Goal: Task Accomplishment & Management: Use online tool/utility

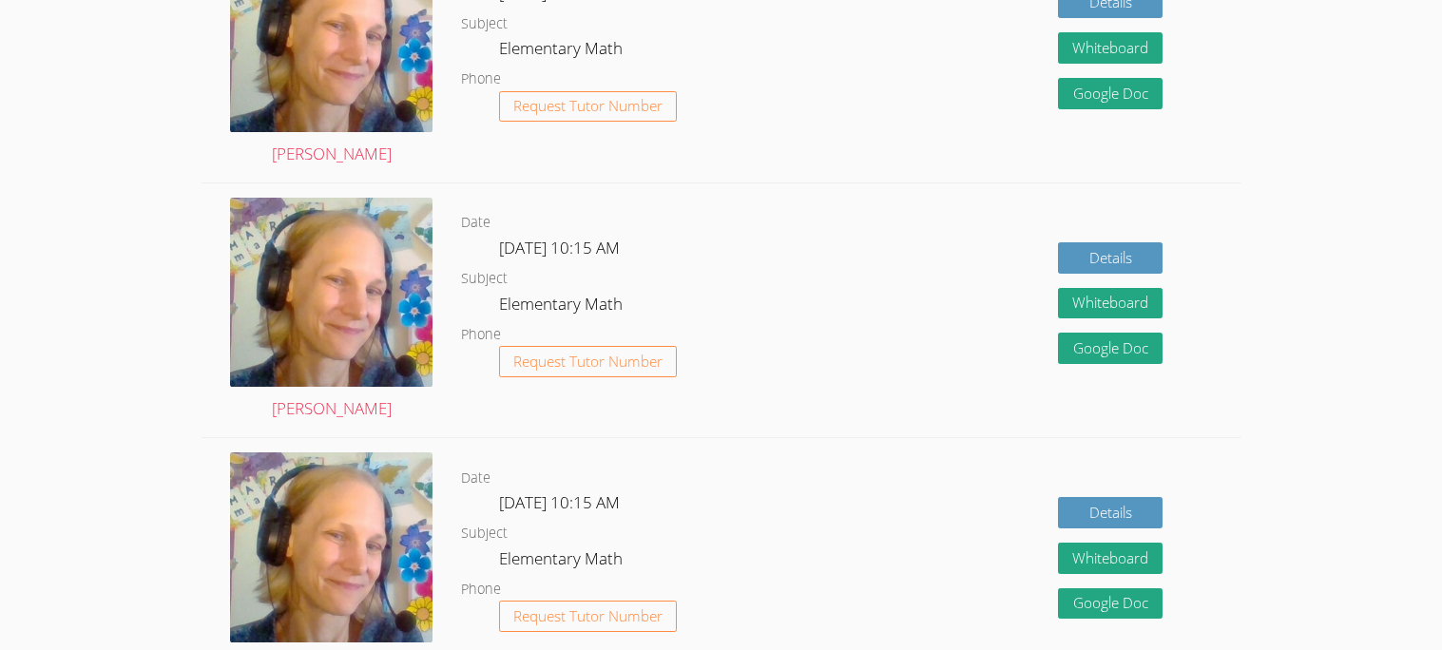
scroll to position [854, 0]
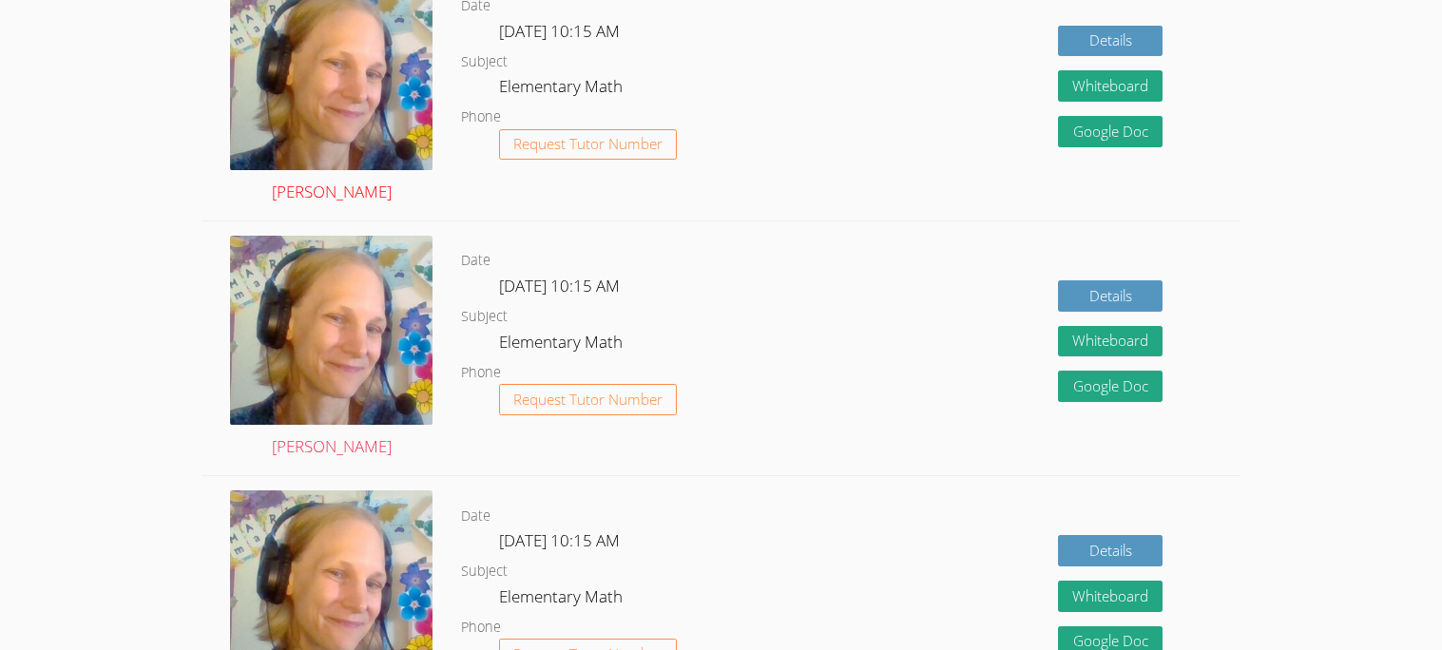
click at [408, 56] on img at bounding box center [331, 76] width 202 height 190
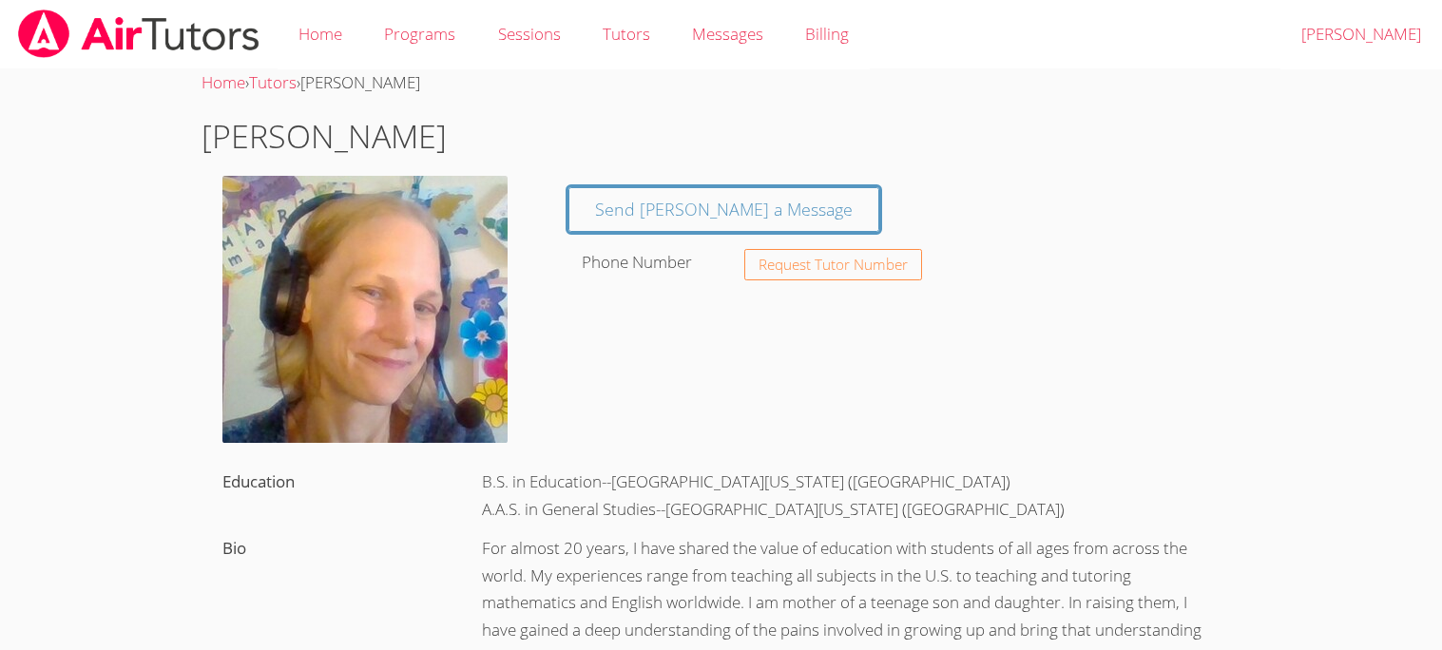
click at [202, 181] on div at bounding box center [375, 314] width 346 height 276
click at [326, 40] on link "Home" at bounding box center [321, 34] width 86 height 69
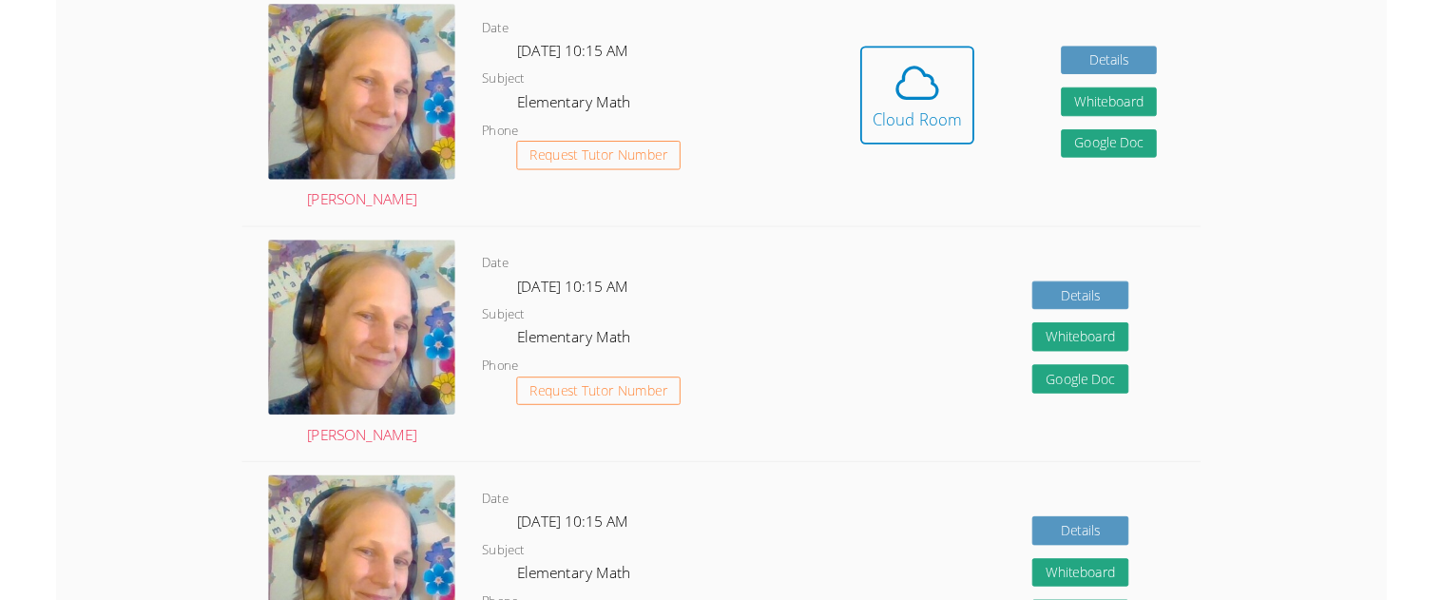
scroll to position [523, 0]
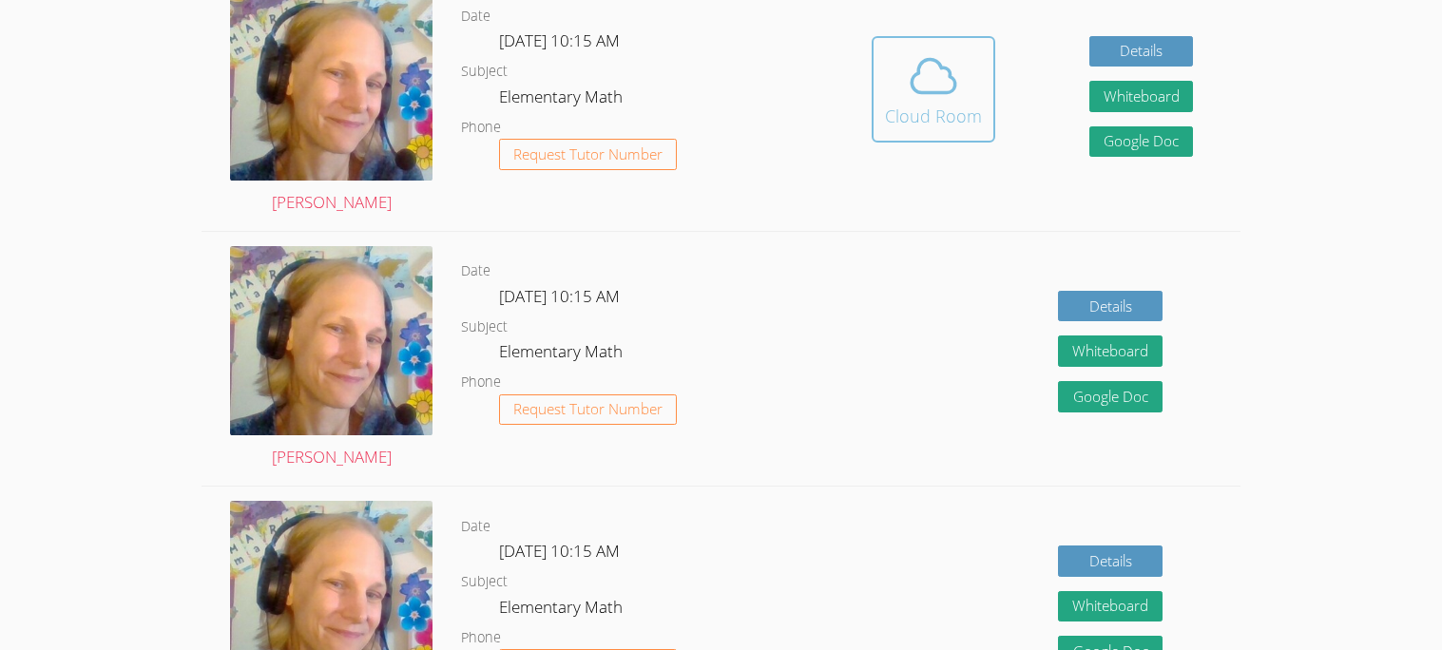
click at [909, 99] on icon at bounding box center [933, 75] width 53 height 53
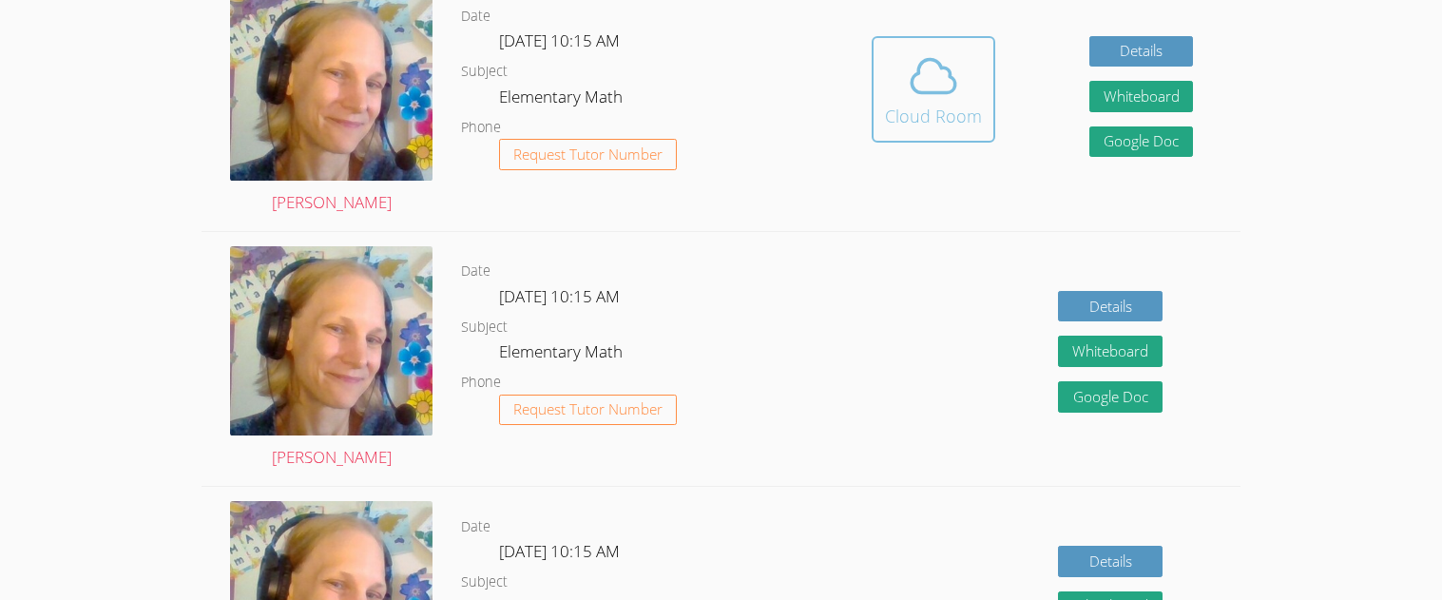
click at [938, 60] on icon at bounding box center [933, 75] width 53 height 53
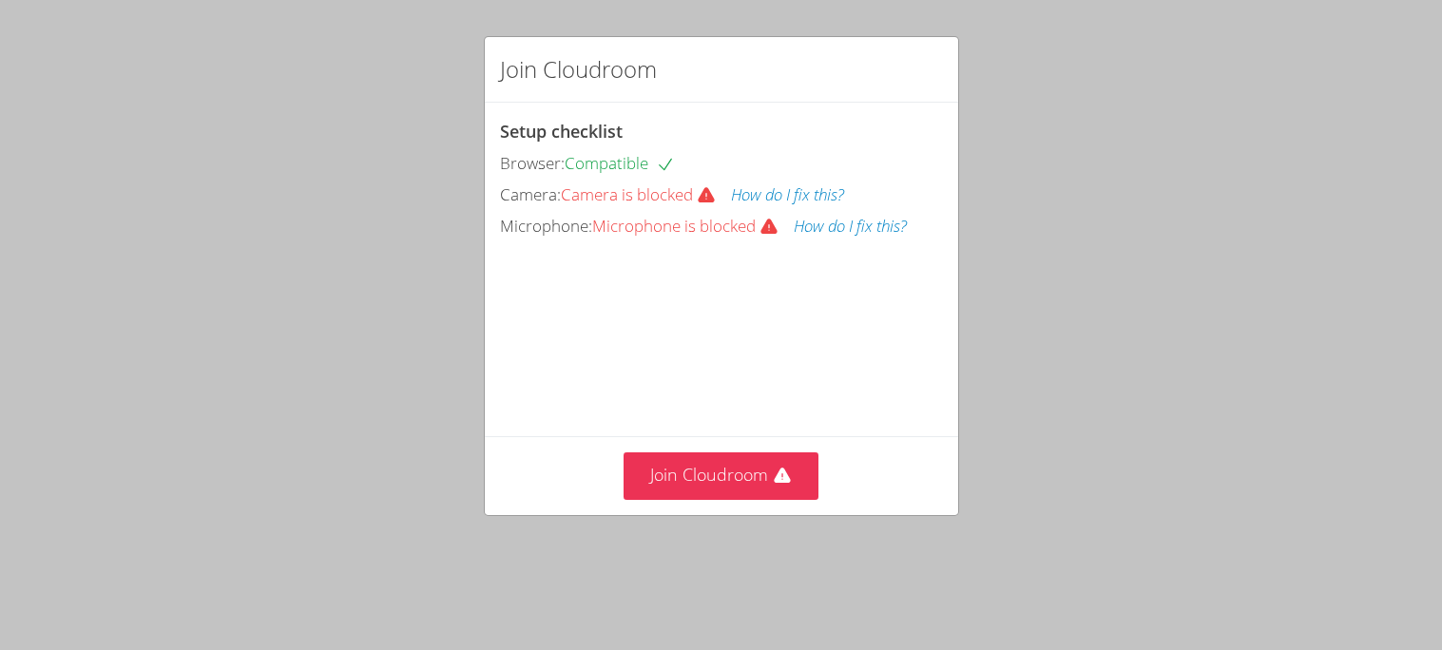
click at [824, 229] on button "How do I fix this?" at bounding box center [850, 227] width 113 height 28
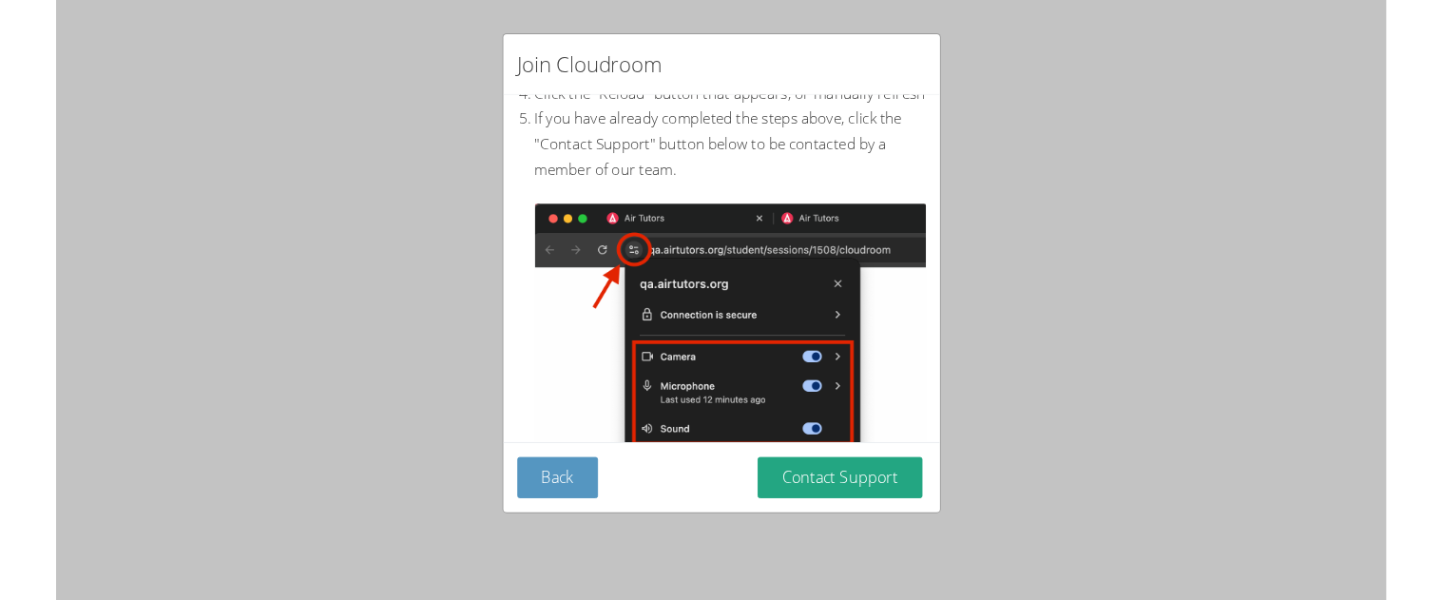
scroll to position [156, 0]
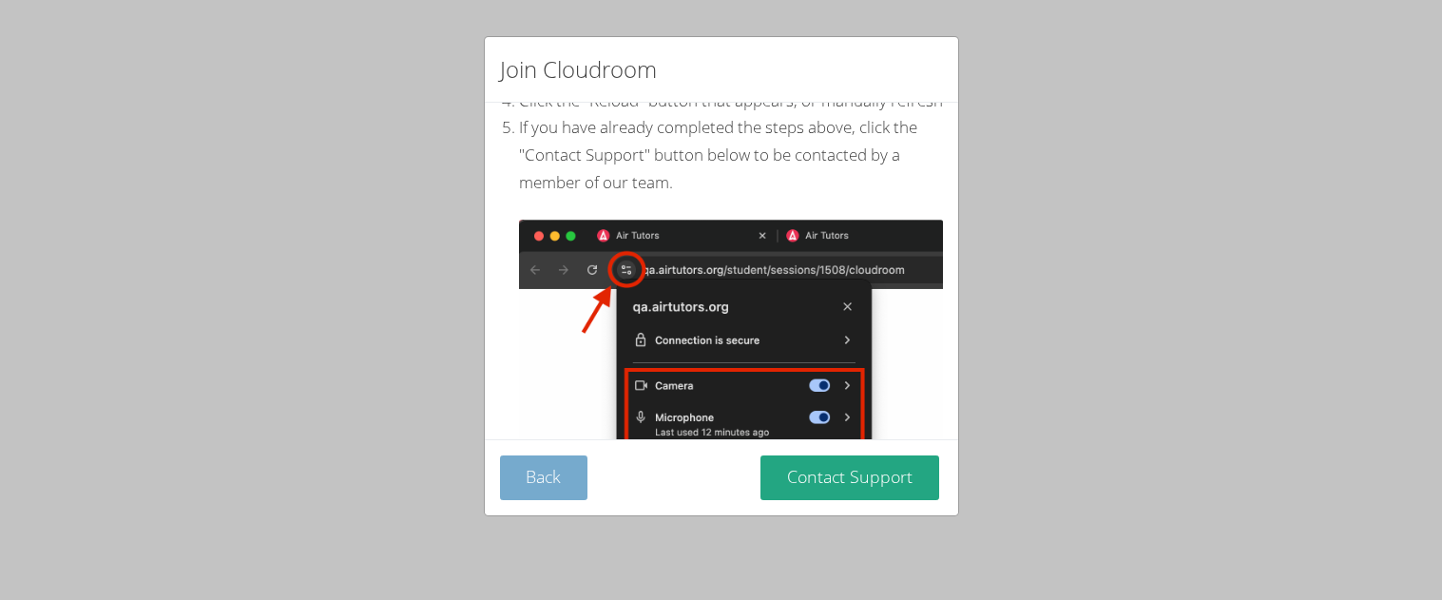
click at [574, 490] on button "Back" at bounding box center [544, 477] width 88 height 45
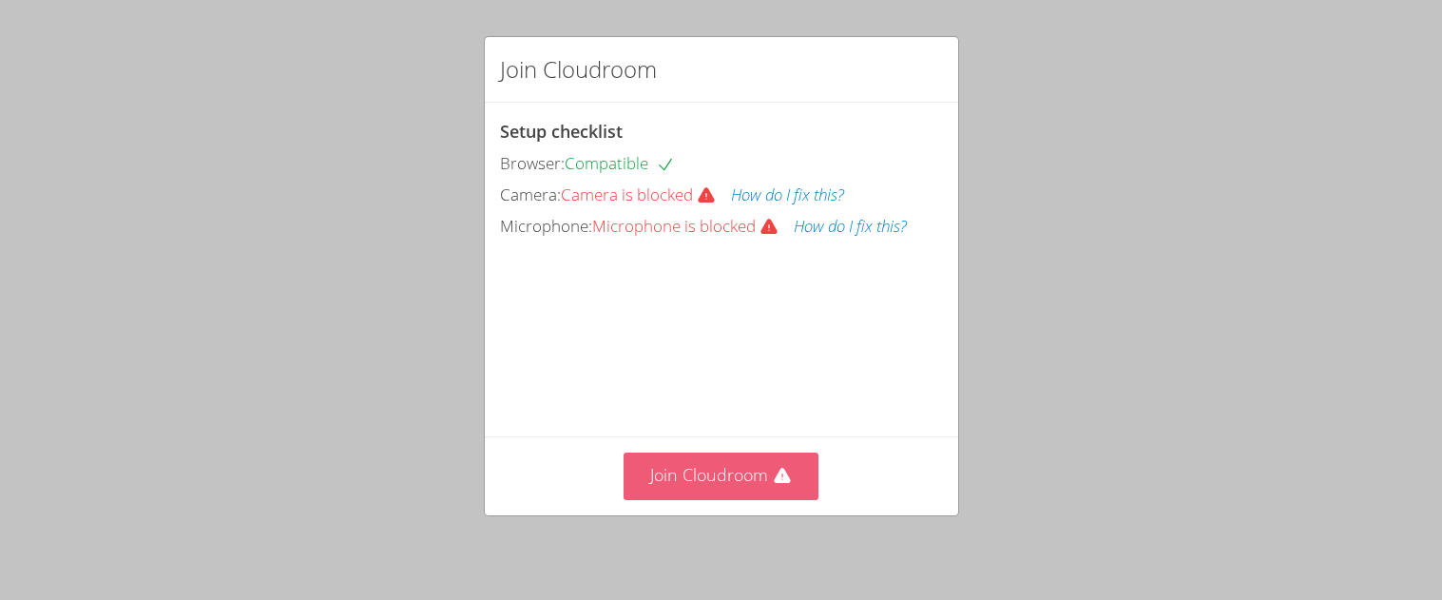
scroll to position [106, 0]
click at [832, 213] on button "How do I fix this?" at bounding box center [850, 227] width 113 height 28
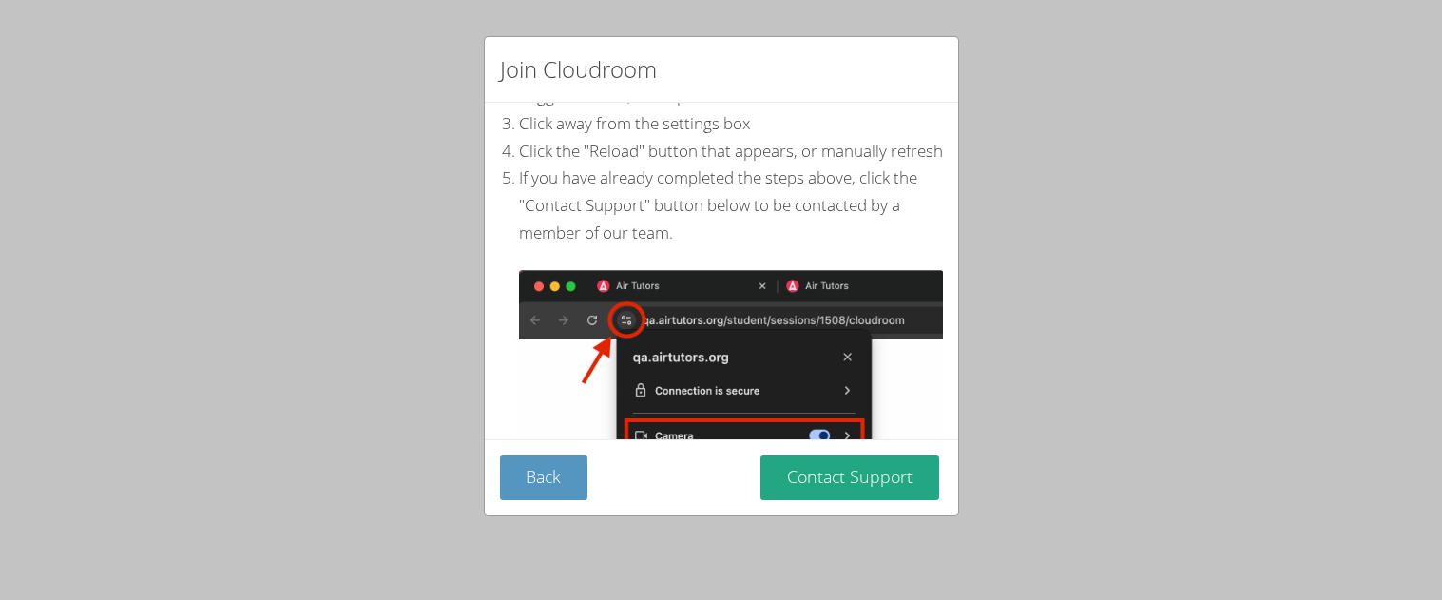
click at [89, 84] on div "Join Cloudroom At the top of your browser, click the Settings Icon (circled in …" at bounding box center [721, 300] width 1442 height 600
click at [567, 496] on button "Back" at bounding box center [544, 477] width 88 height 45
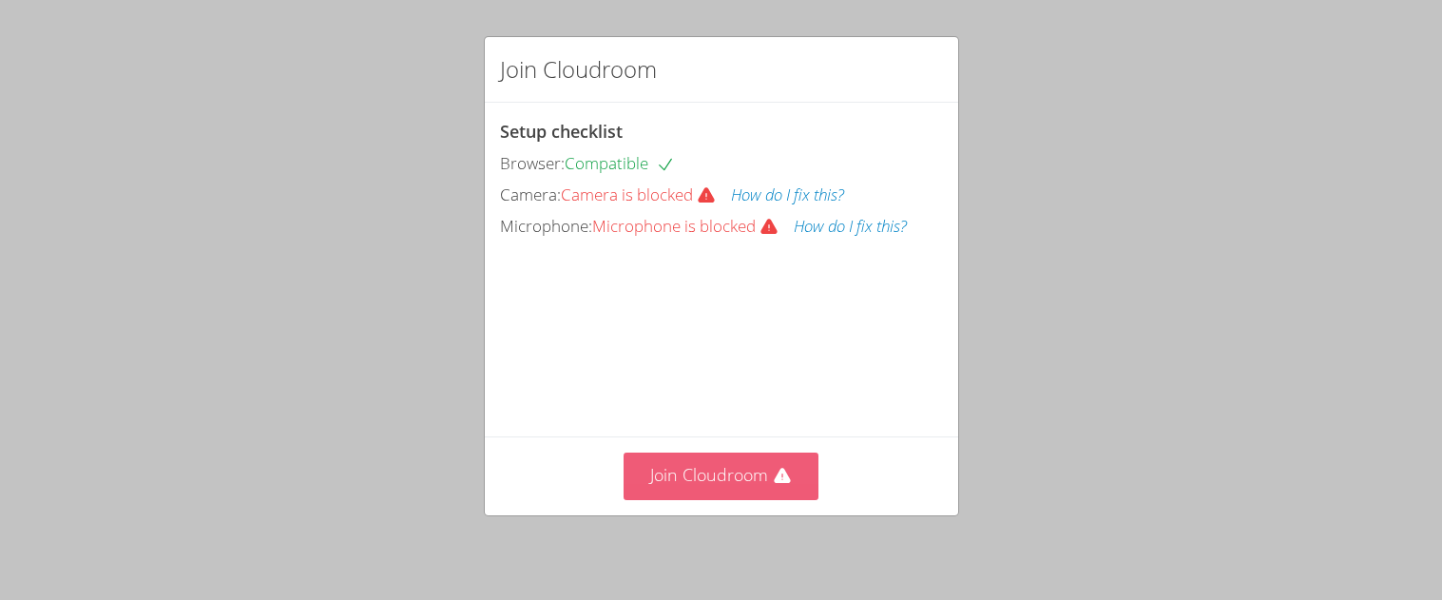
click at [764, 485] on button "Join Cloudroom" at bounding box center [721, 475] width 195 height 47
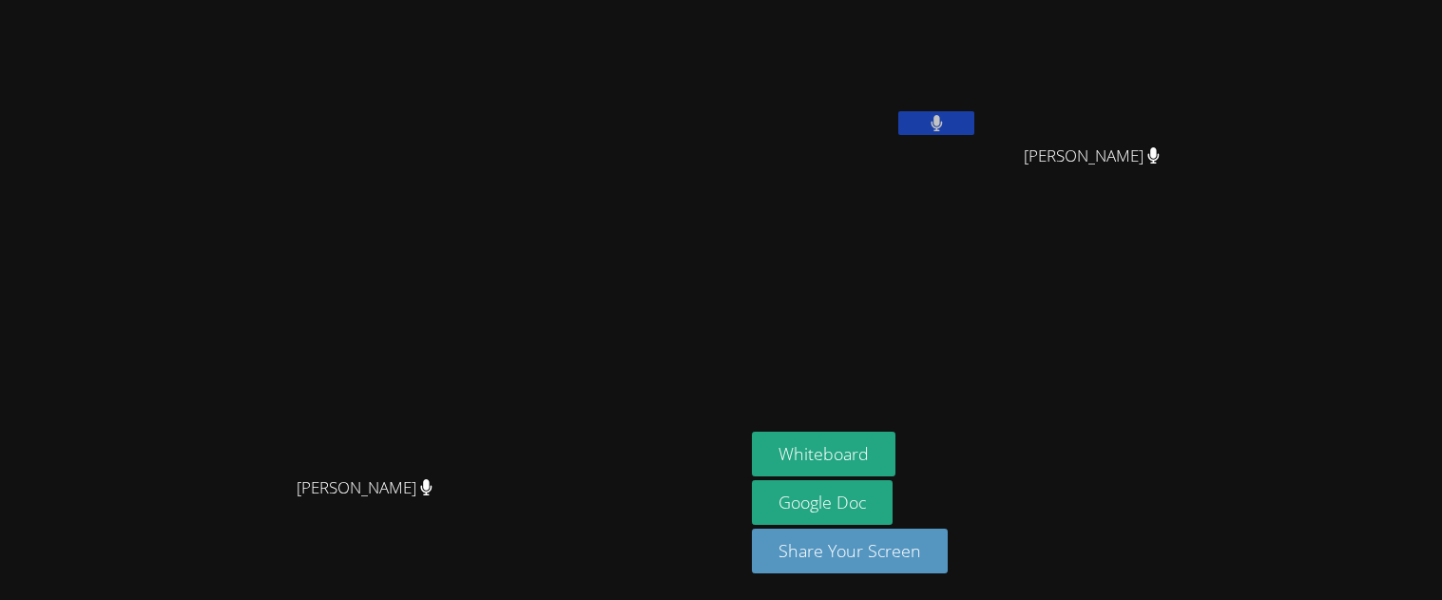
click at [978, 185] on div "[PERSON_NAME]" at bounding box center [865, 109] width 226 height 203
click at [978, 127] on video at bounding box center [865, 71] width 226 height 127
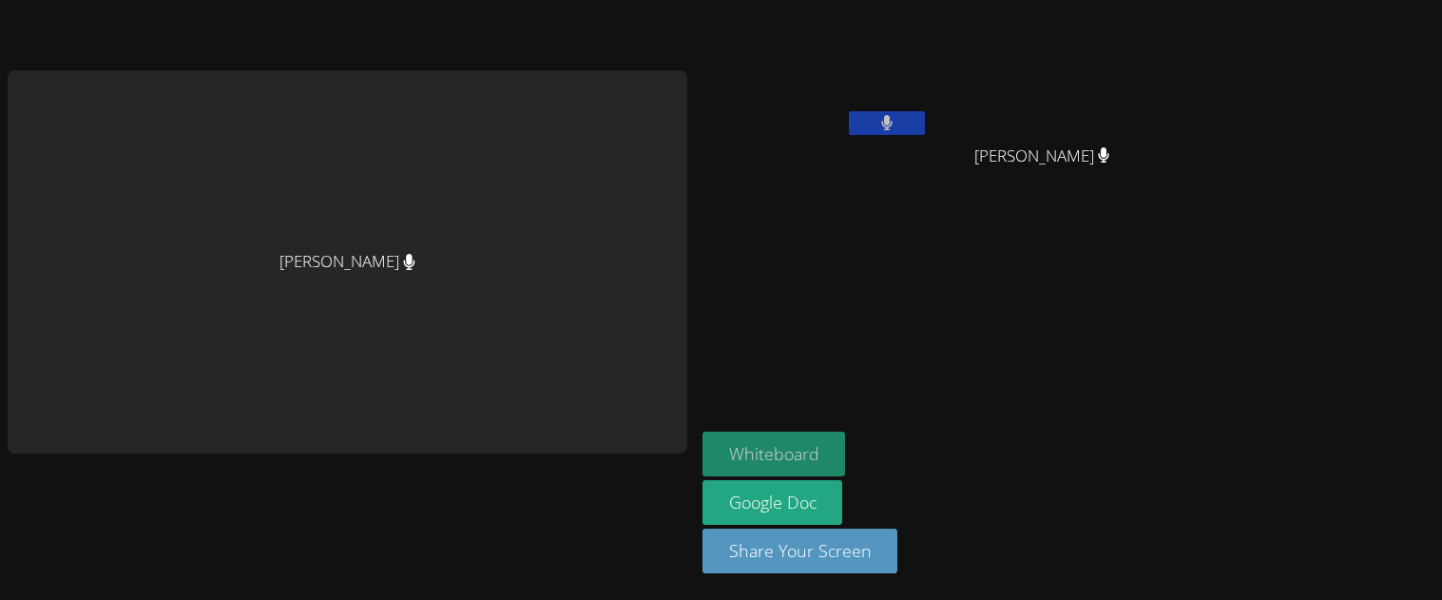
click at [809, 452] on button "Whiteboard" at bounding box center [774, 454] width 144 height 45
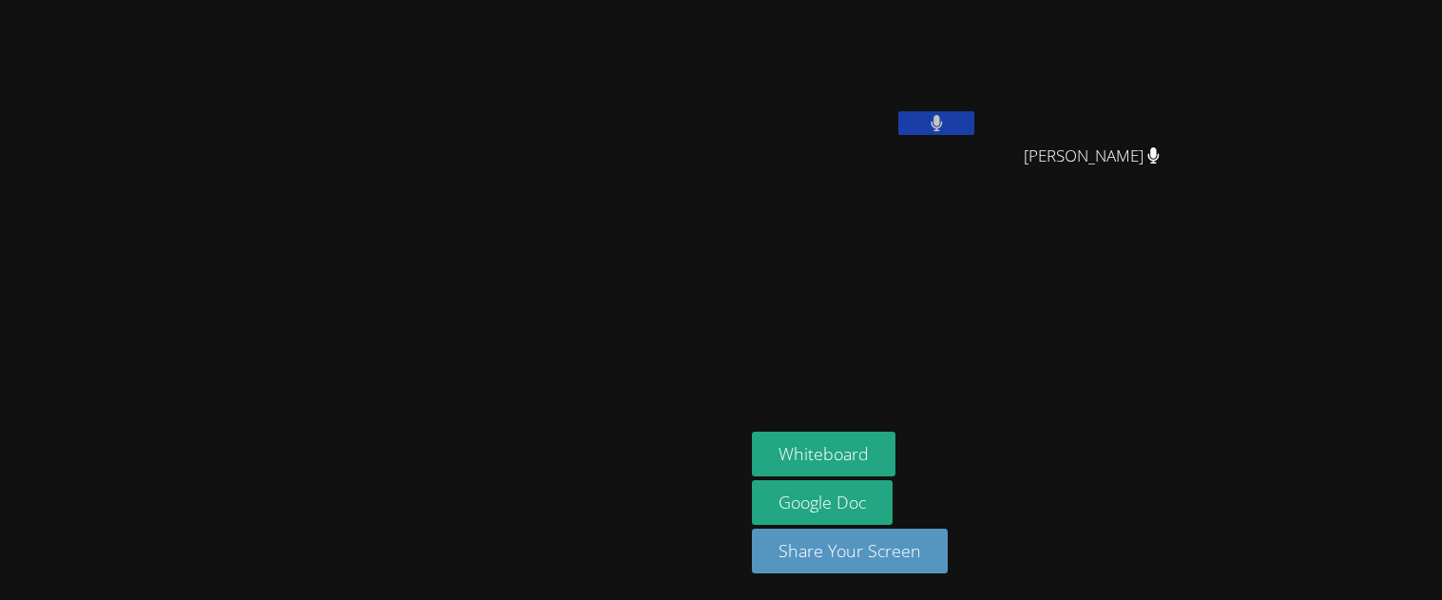
click at [515, 74] on video at bounding box center [372, 262] width 285 height 411
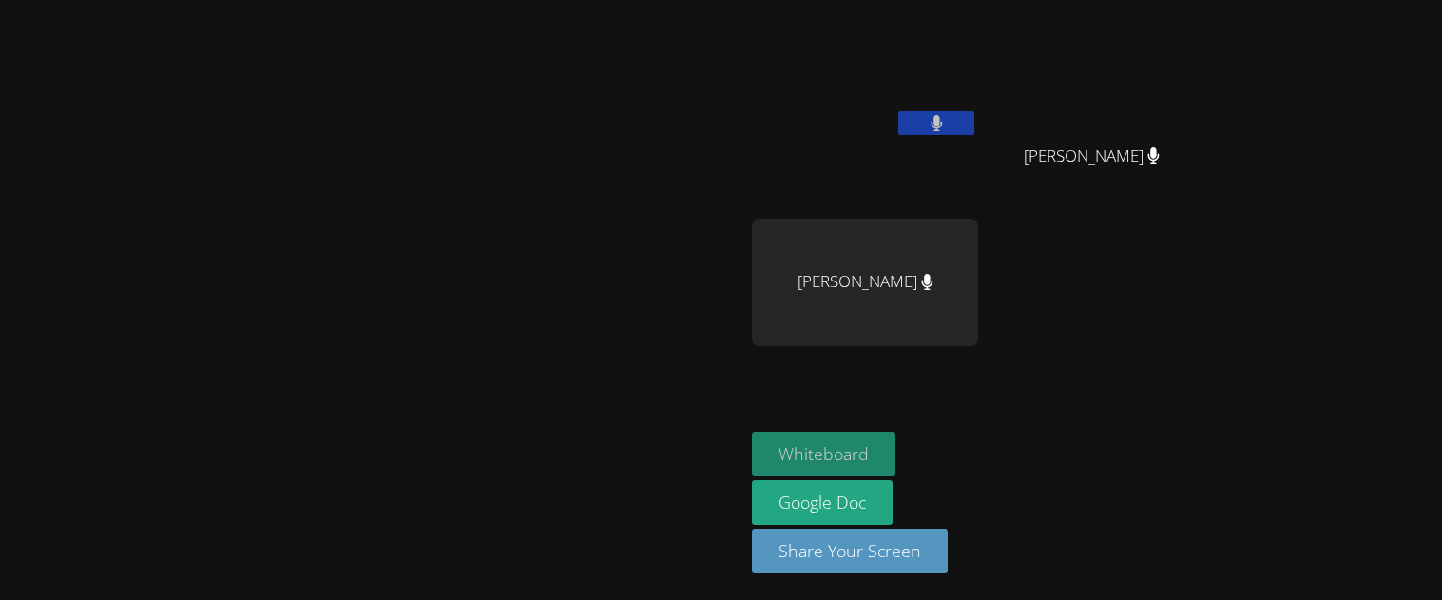
click at [895, 466] on button "Whiteboard" at bounding box center [824, 454] width 144 height 45
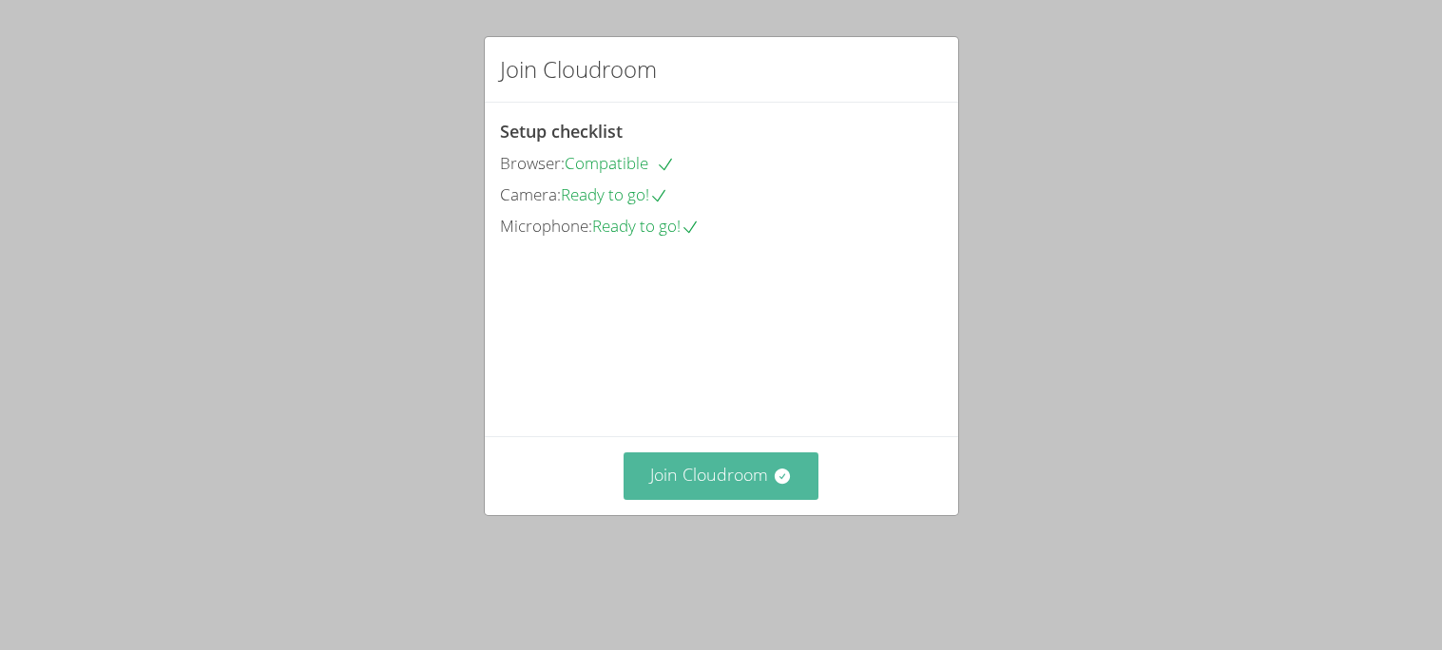
click at [760, 499] on button "Join Cloudroom" at bounding box center [721, 475] width 195 height 47
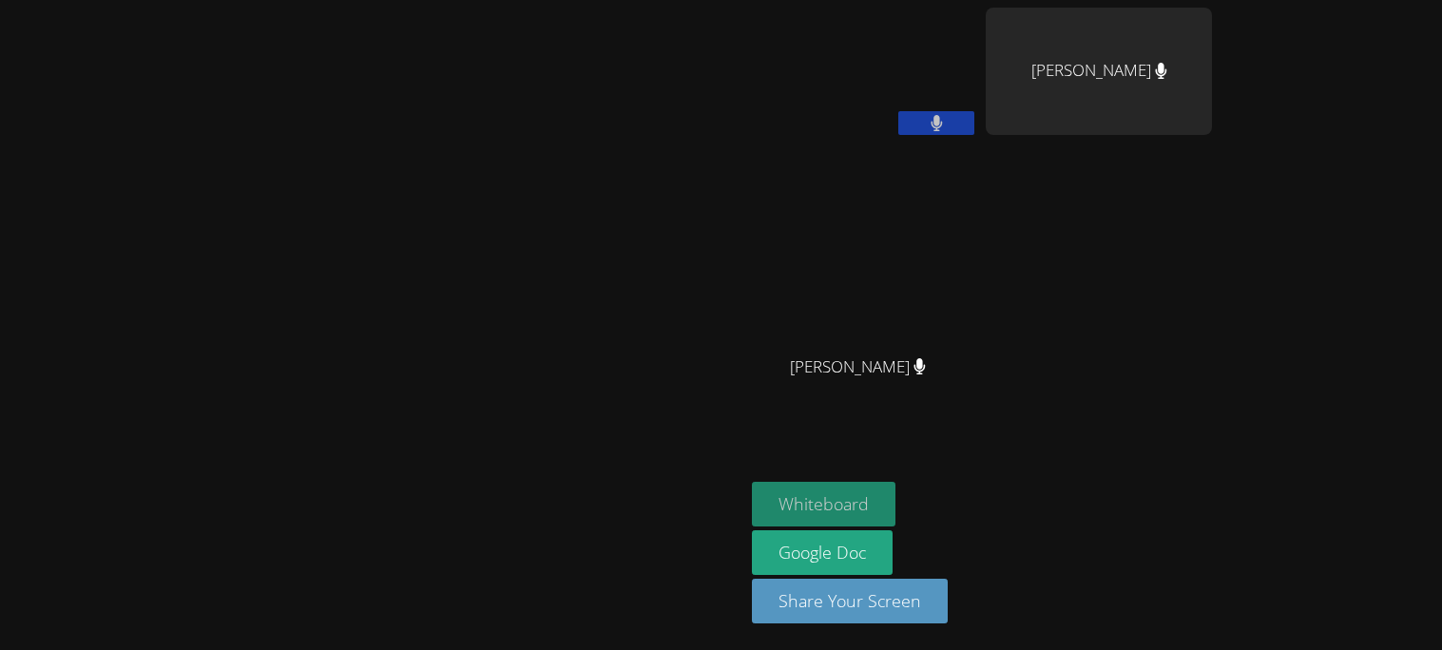
click at [895, 509] on button "Whiteboard" at bounding box center [824, 504] width 144 height 45
click at [895, 491] on button "Whiteboard" at bounding box center [824, 504] width 144 height 45
click at [895, 486] on button "Whiteboard" at bounding box center [824, 504] width 144 height 45
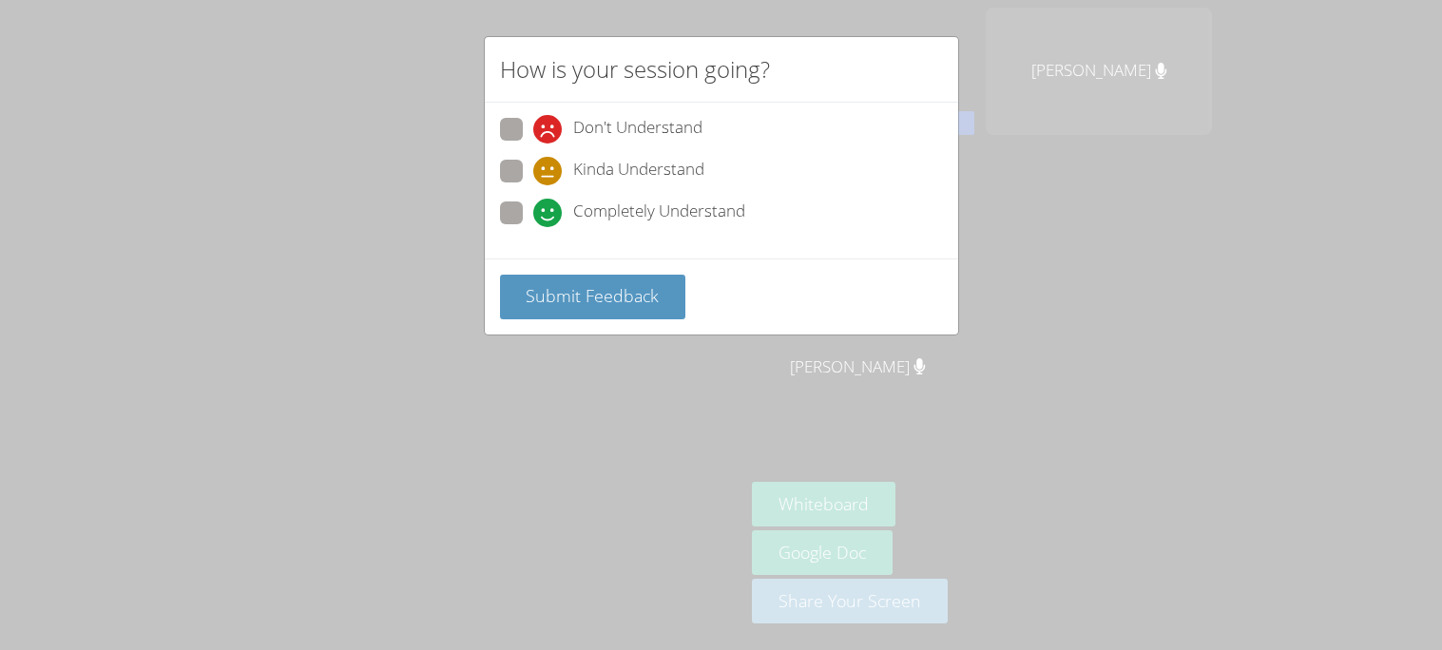
click at [717, 205] on span "Completely Understand" at bounding box center [659, 213] width 172 height 29
click at [549, 205] on input "Completely Understand" at bounding box center [541, 210] width 16 height 16
radio input "true"
click at [622, 295] on span "Submit Feedback" at bounding box center [592, 295] width 133 height 23
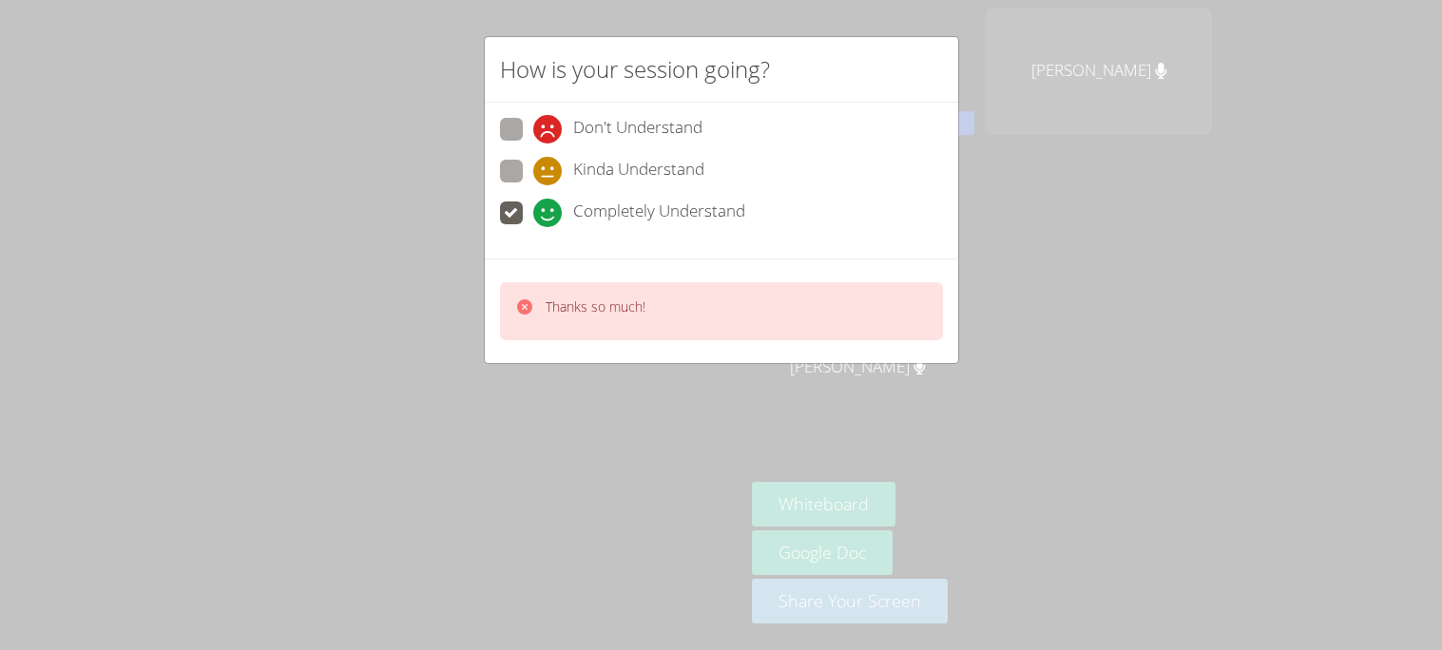
click at [982, 470] on div "How is your session going? Don't Understand Kinda Understand Completely Underst…" at bounding box center [721, 325] width 1442 height 650
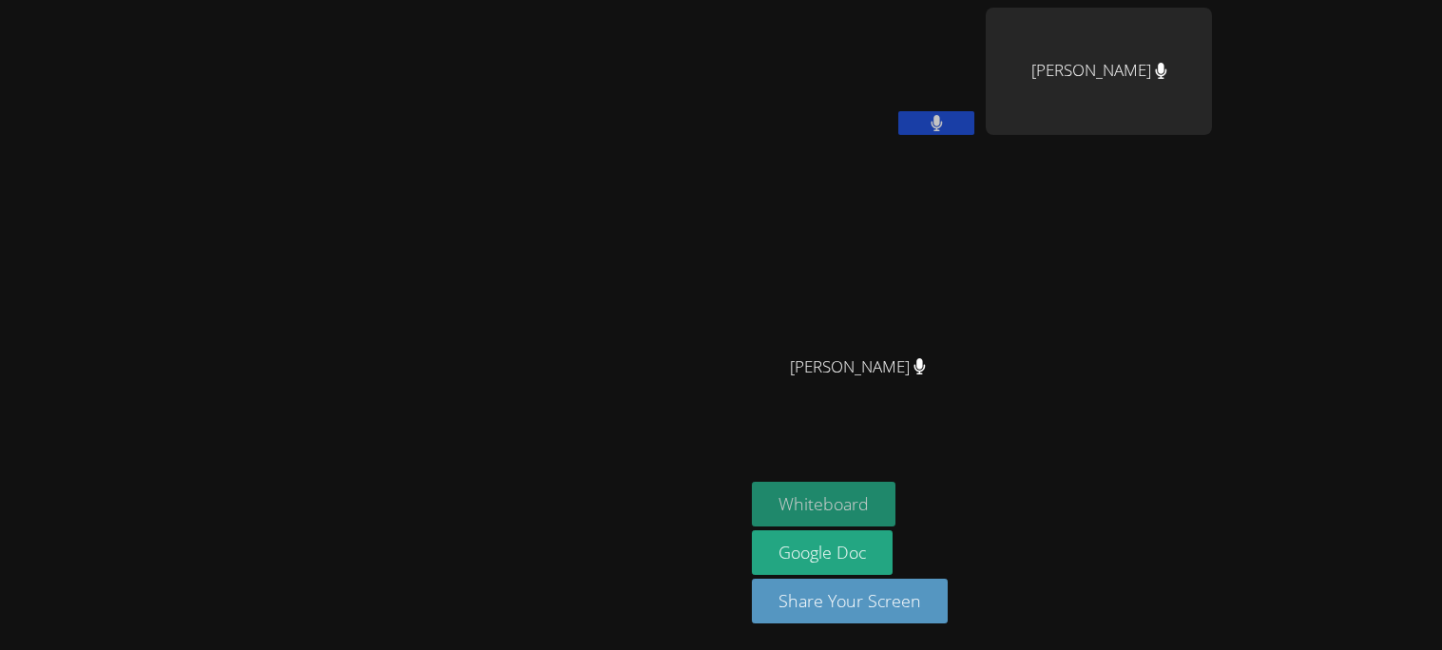
click at [895, 487] on button "Whiteboard" at bounding box center [824, 504] width 144 height 45
